Goal: Task Accomplishment & Management: Complete application form

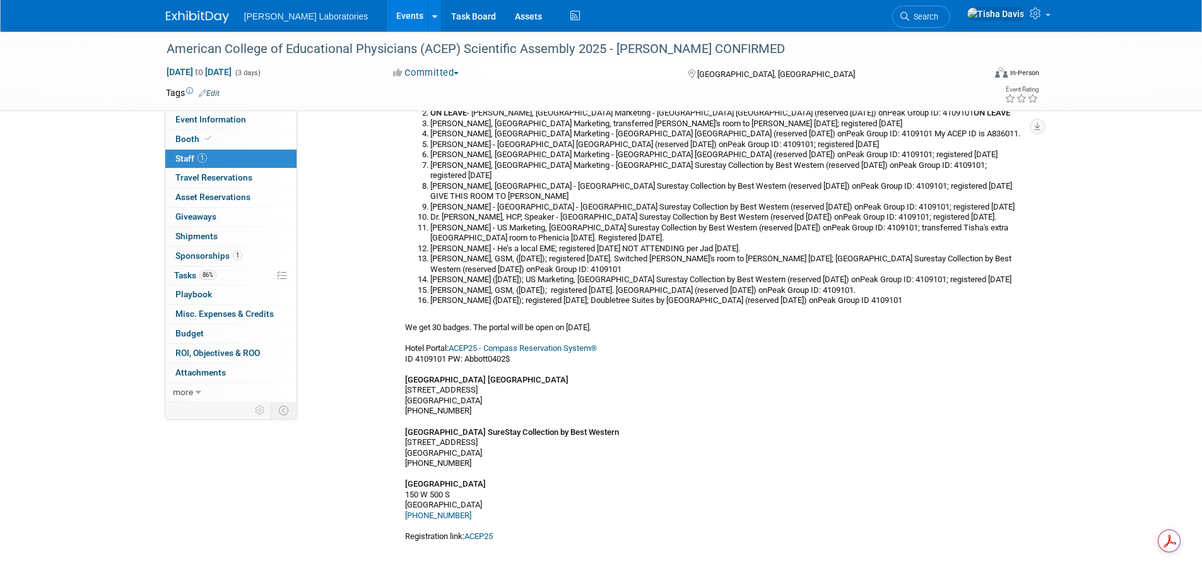
click at [387, 17] on link "Events" at bounding box center [410, 16] width 46 height 32
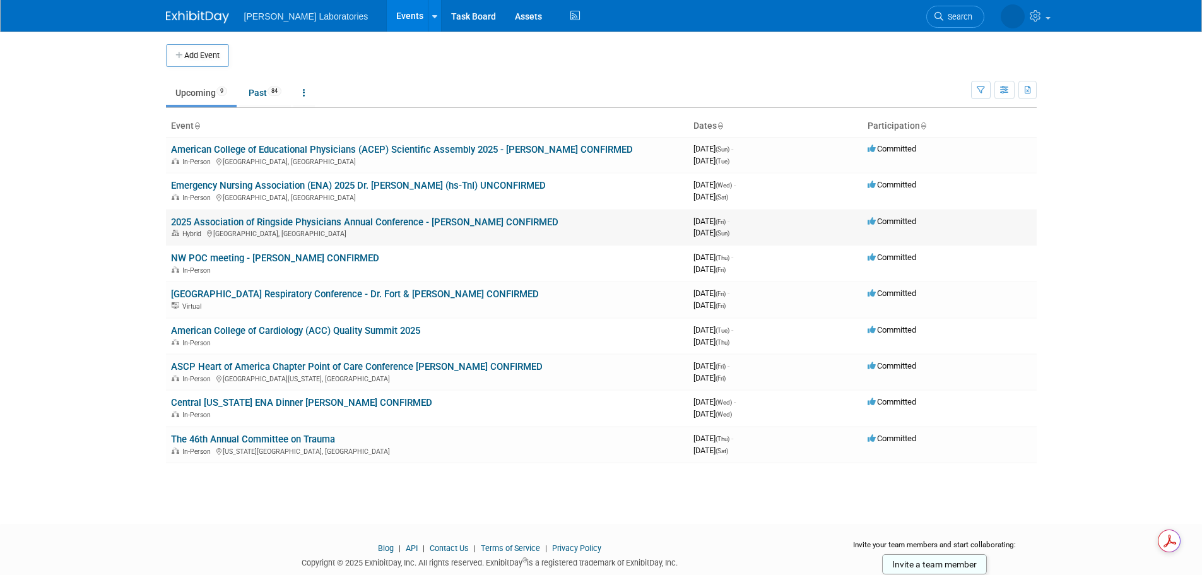
click at [325, 223] on link "2025 Association of Ringside Physicians Annual Conference - [PERSON_NAME] CONFI…" at bounding box center [364, 221] width 387 height 11
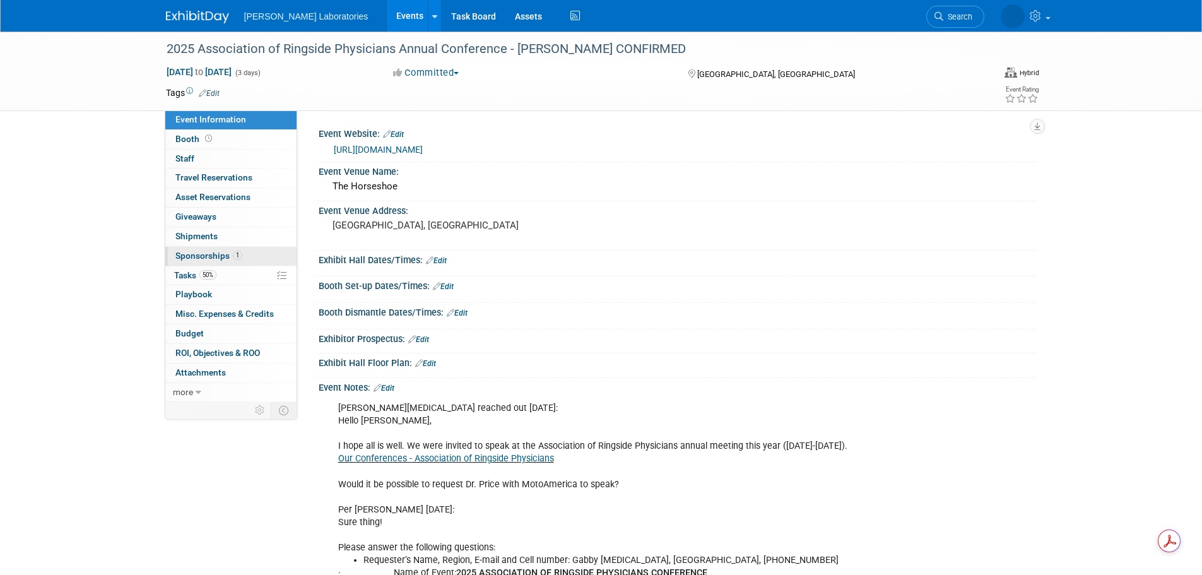
click at [211, 254] on span "Sponsorships 1" at bounding box center [208, 256] width 67 height 10
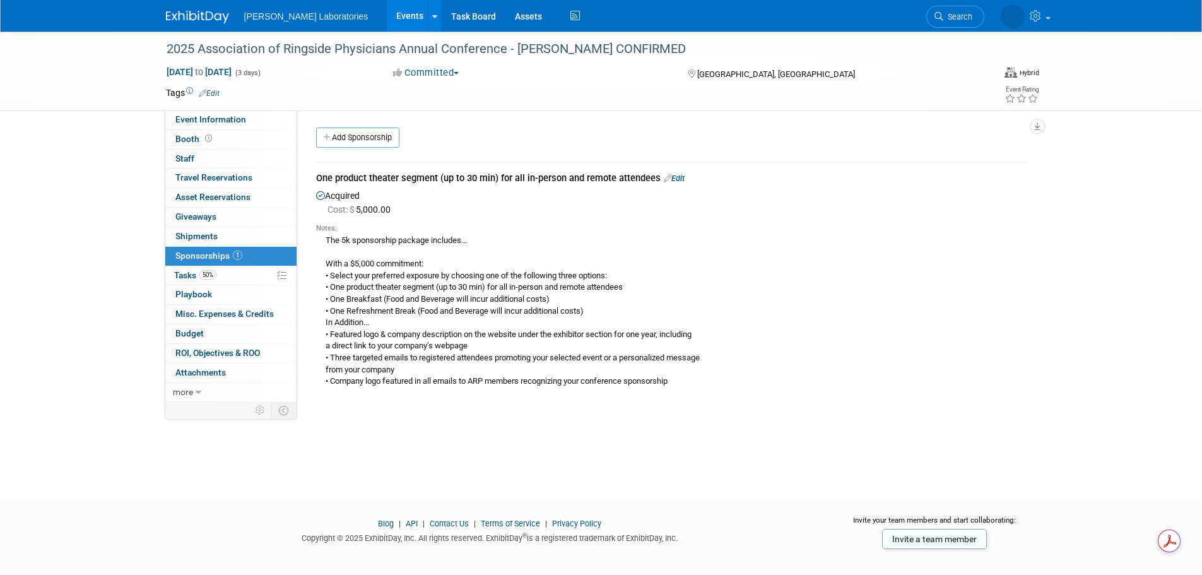
click at [387, 16] on link "Events" at bounding box center [410, 16] width 46 height 32
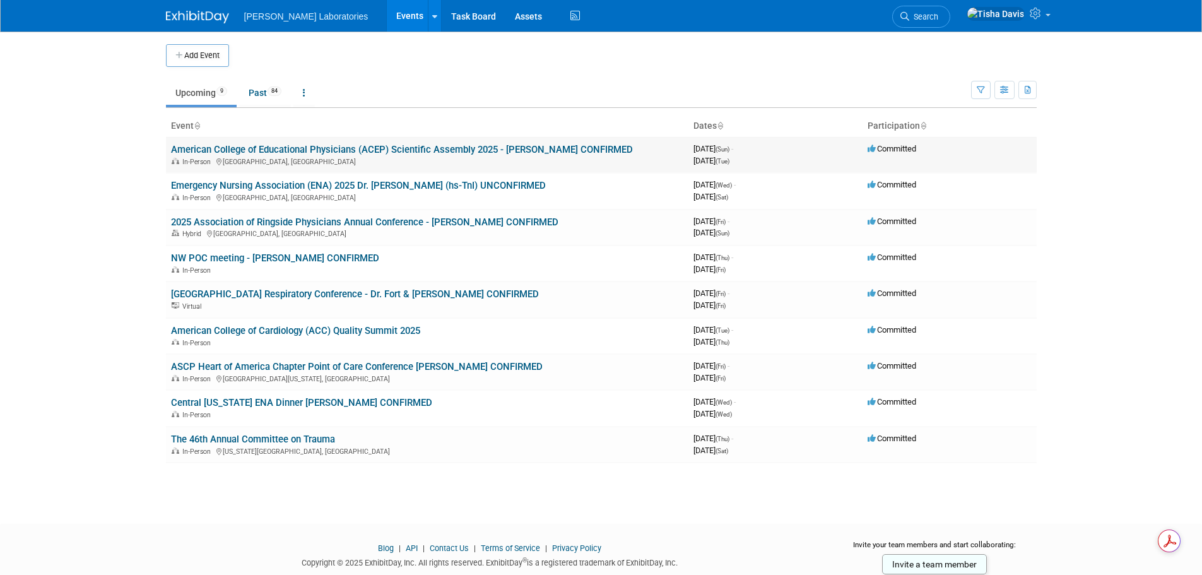
click at [390, 150] on link "American College of Educational Physicians (ACEP) Scientific Assembly 2025 - [P…" at bounding box center [402, 149] width 462 height 11
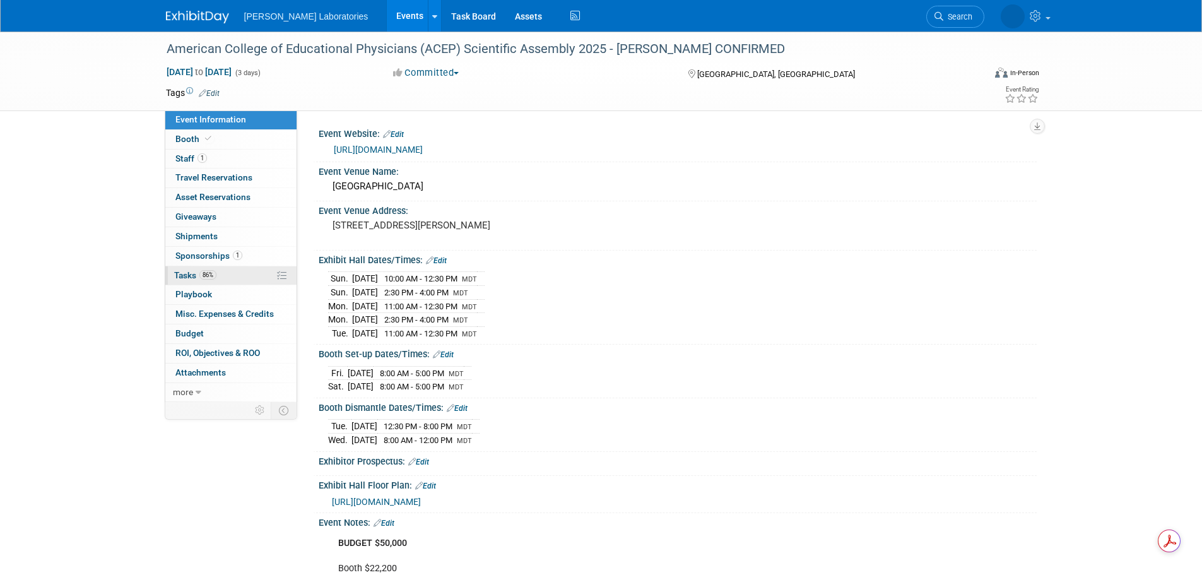
click at [181, 271] on span "Tasks 86%" at bounding box center [195, 275] width 42 height 10
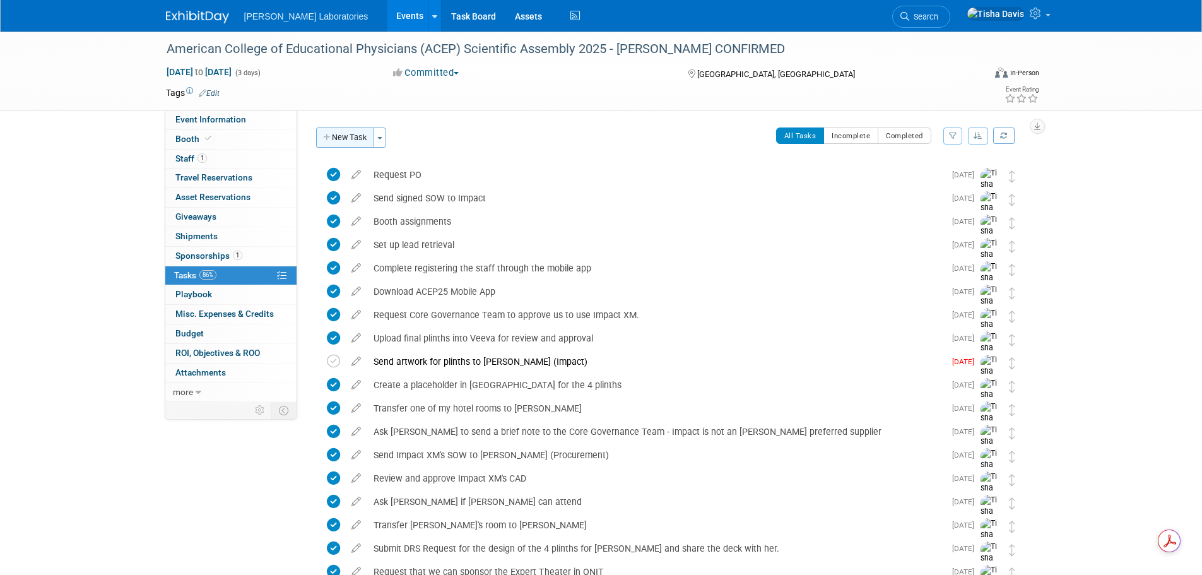
click at [344, 134] on button "New Task" at bounding box center [345, 137] width 58 height 20
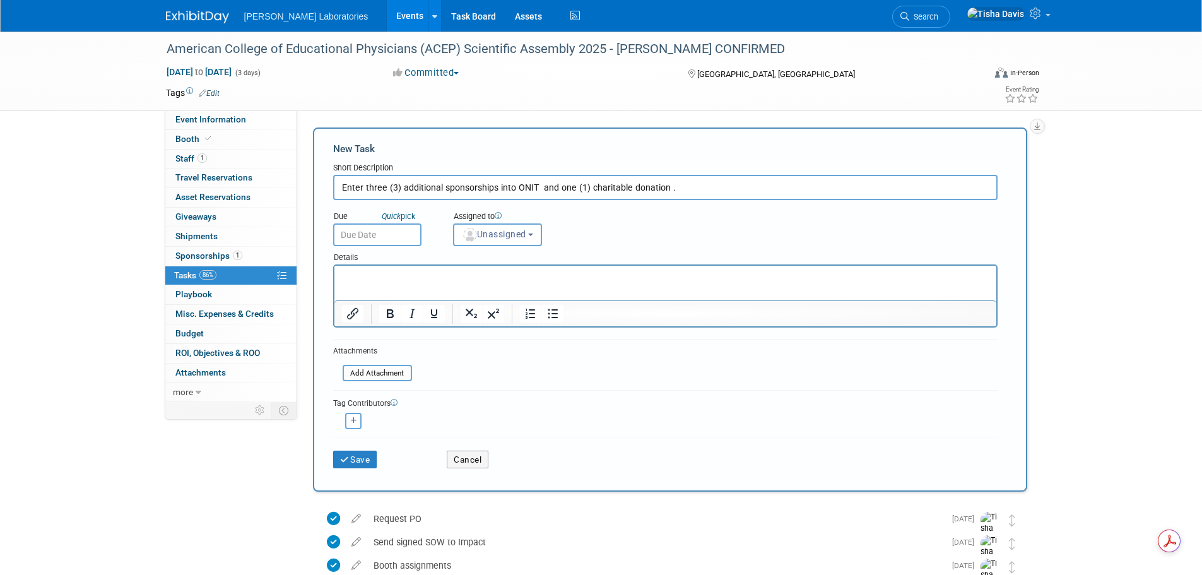
paste input "($15,000 Emergency Medicine Foundation)"
type input "Enter three (3) additional sponsorships into ONIT (1. $5,000 EMS Section; 2. $2…"
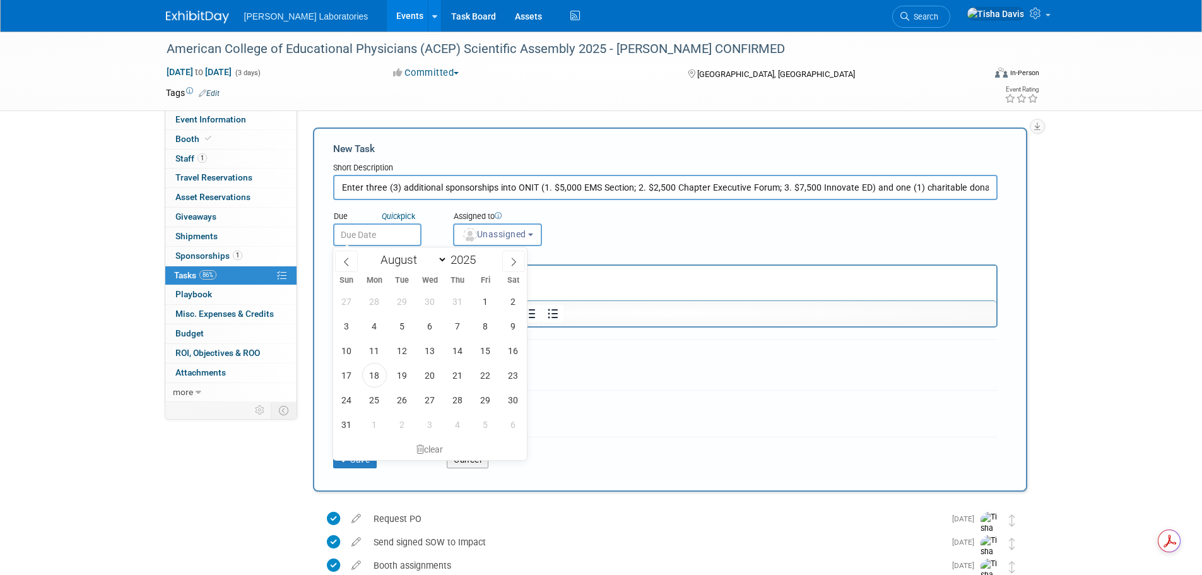
click at [394, 235] on input "text" at bounding box center [377, 234] width 88 height 23
click at [430, 380] on span "20" at bounding box center [430, 375] width 25 height 25
type input "Aug 20, 2025"
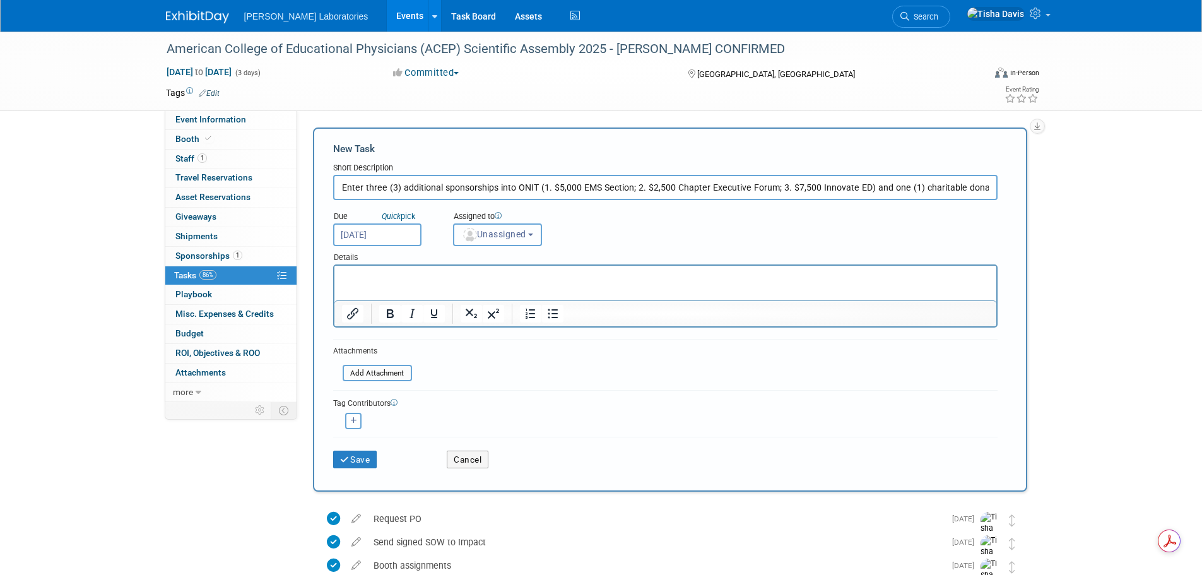
click at [533, 235] on b "button" at bounding box center [530, 234] width 5 height 3
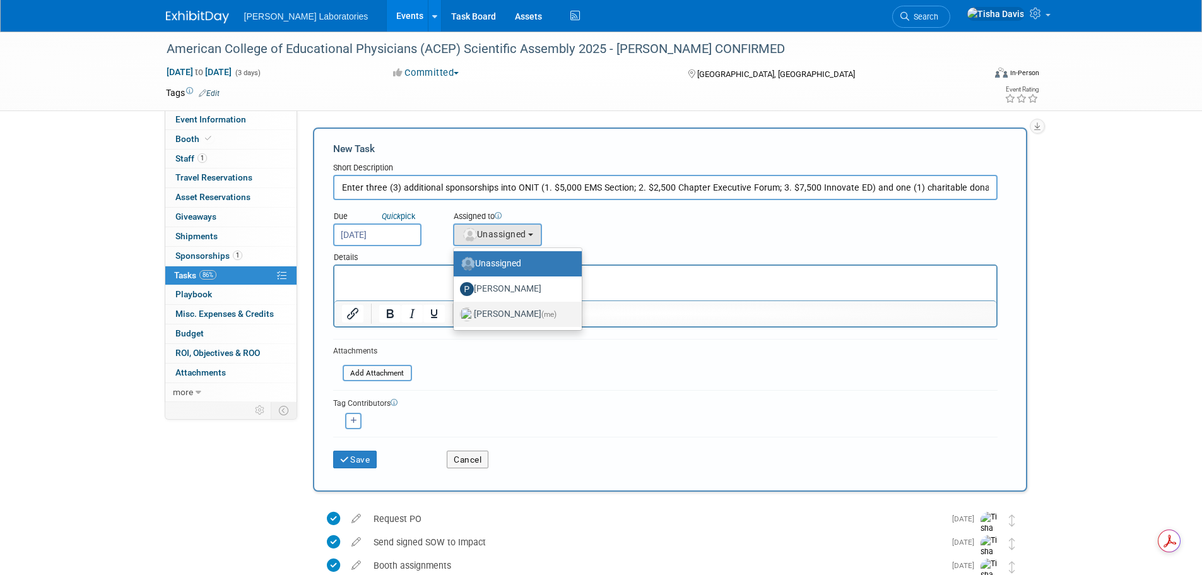
click at [499, 316] on label "Tisha Davis (me)" at bounding box center [514, 314] width 109 height 20
click at [456, 316] on input "Tisha Davis (me)" at bounding box center [451, 313] width 8 height 8
select select "2770856e-d6b1-4121-bfe1-202d7e478624"
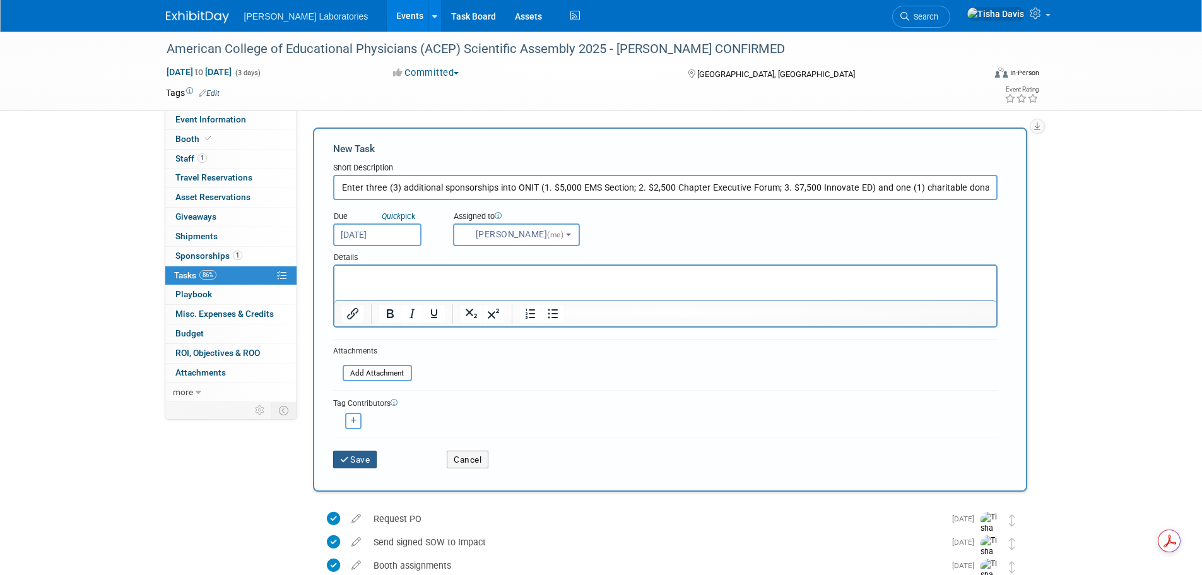
click at [350, 456] on button "Save" at bounding box center [355, 460] width 44 height 18
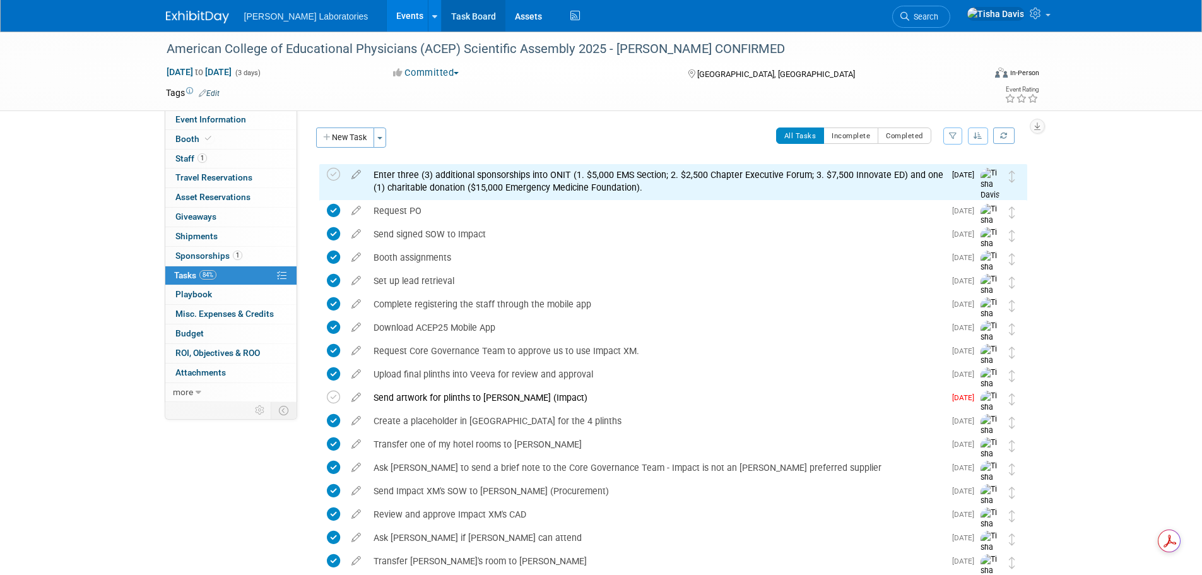
click at [442, 21] on link "Task Board" at bounding box center [474, 16] width 64 height 32
